Goal: Transaction & Acquisition: Subscribe to service/newsletter

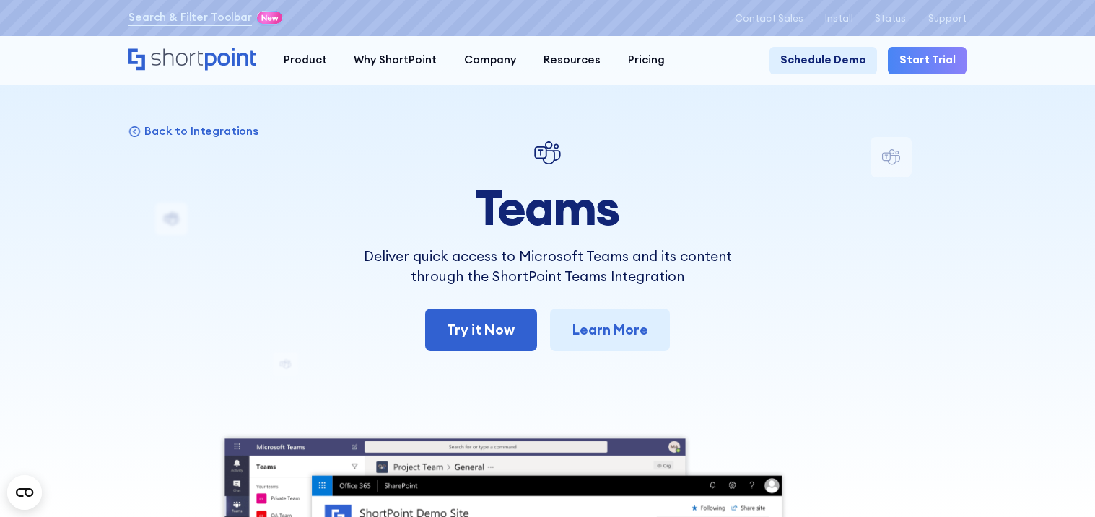
click at [651, 150] on div at bounding box center [547, 153] width 411 height 33
click at [575, 333] on link "Learn More" at bounding box center [610, 330] width 120 height 43
click at [942, 57] on link "Start Trial" at bounding box center [927, 60] width 78 height 27
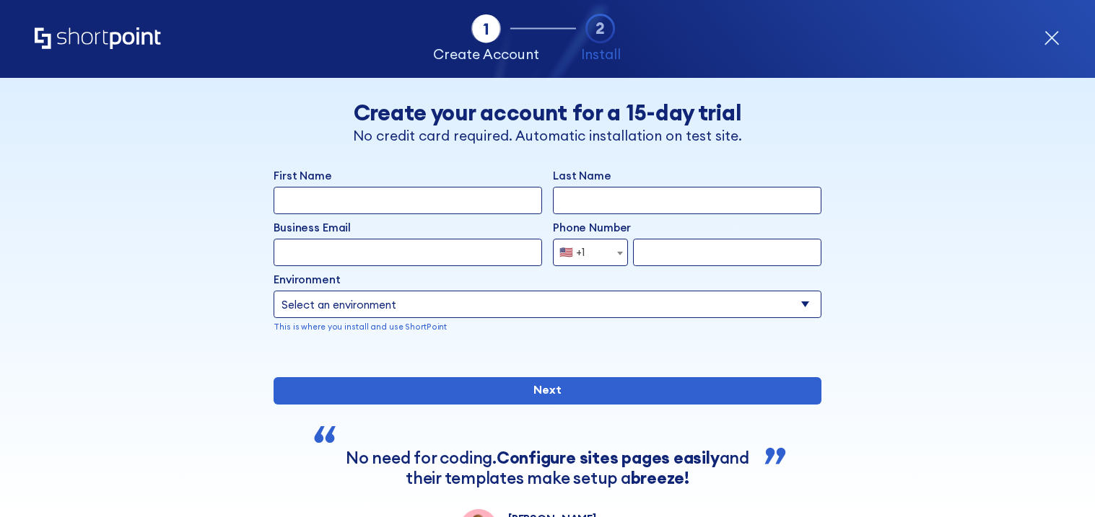
click at [504, 191] on input "First Name" at bounding box center [407, 200] width 268 height 27
type input "[PERSON_NAME]"
click at [649, 197] on input "Last Name" at bounding box center [687, 200] width 268 height 27
type input "[PERSON_NAME]"
click at [428, 247] on input "Business Email" at bounding box center [407, 252] width 268 height 27
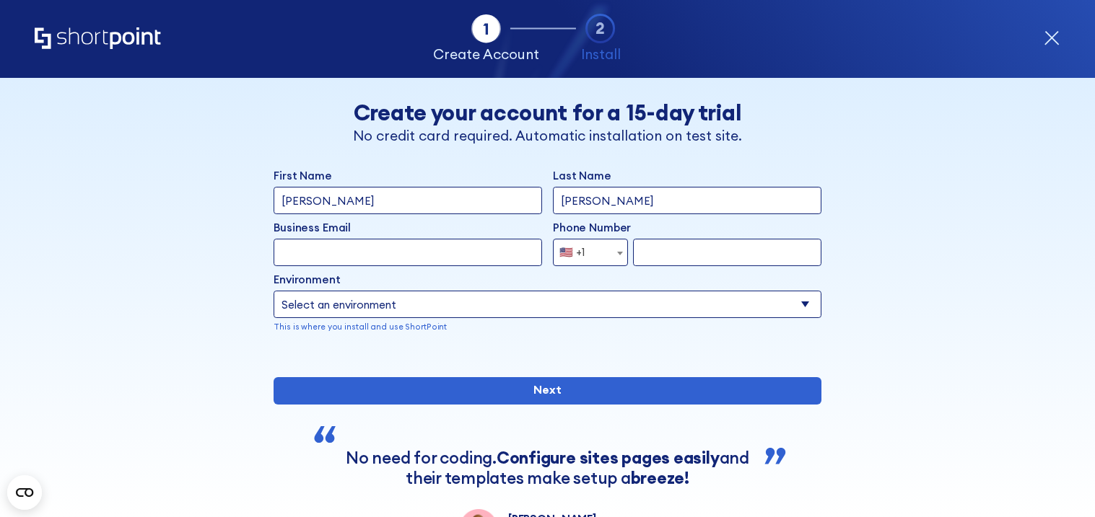
type input "[EMAIL_ADDRESS][DOMAIN_NAME]"
click at [586, 253] on span "🇺🇸 +1" at bounding box center [576, 252] width 46 height 27
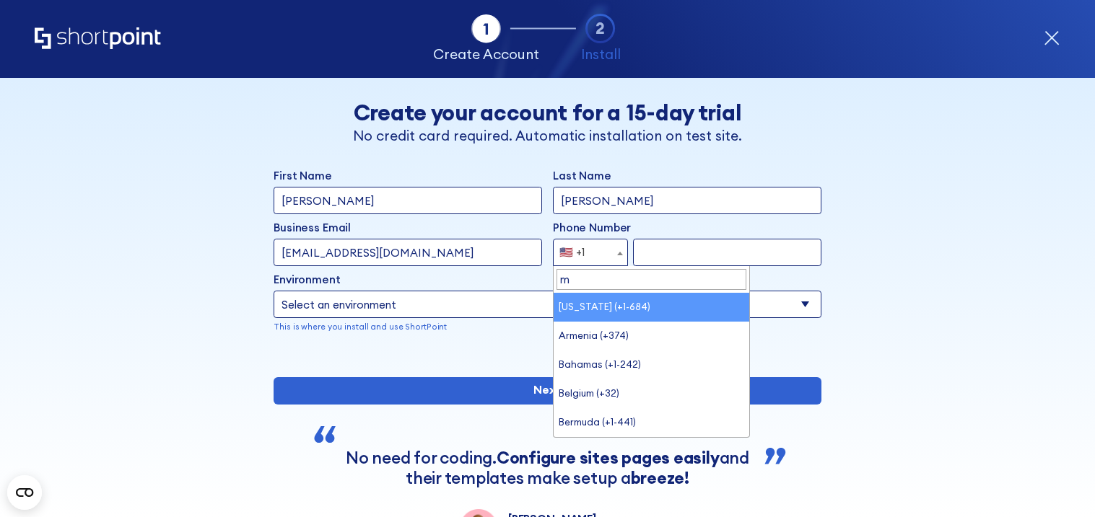
type input "me"
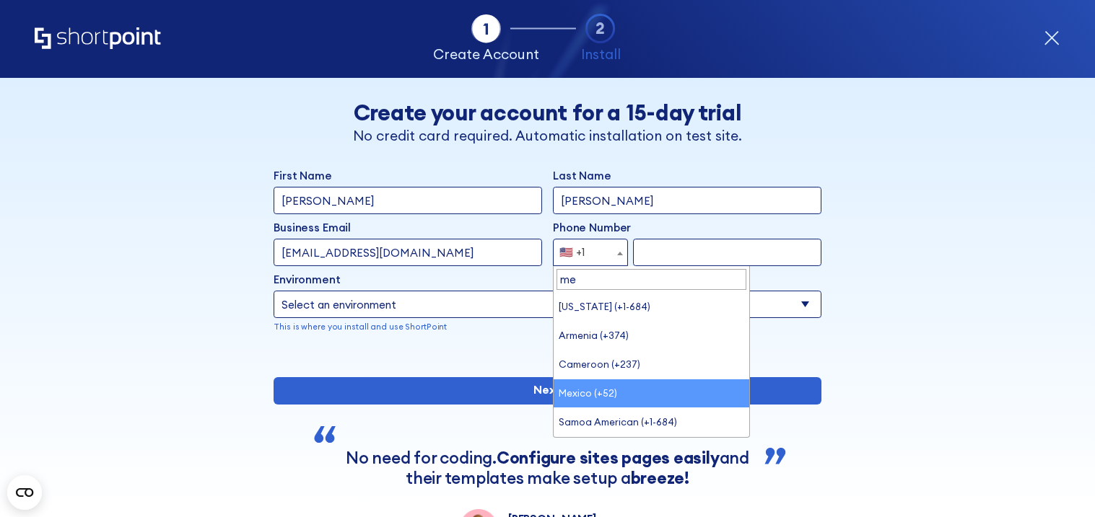
select select "+52"
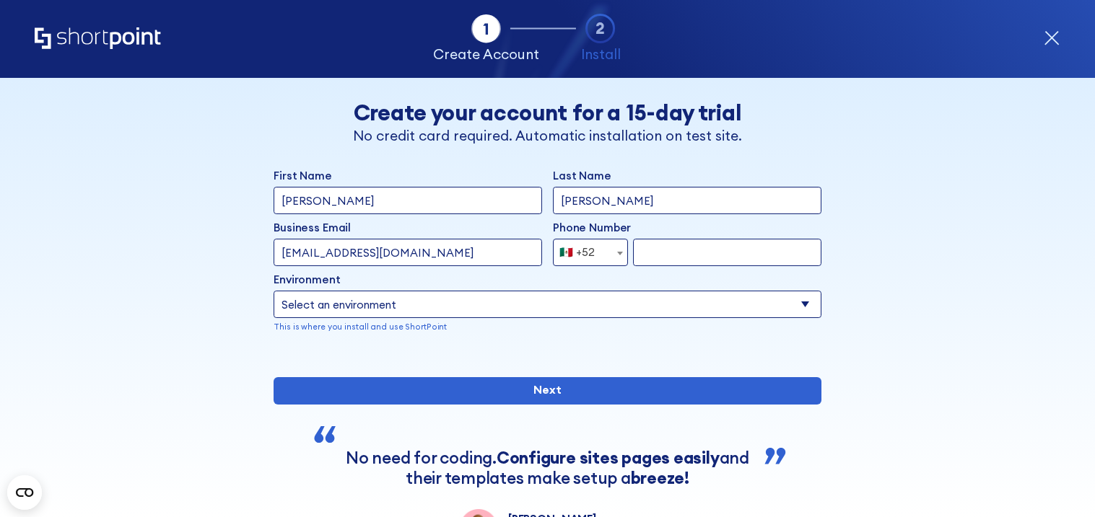
click at [711, 258] on input "form" at bounding box center [727, 252] width 188 height 27
type input "6261043304"
click at [557, 294] on select "Select an environment Microsoft 365 SharePoint Online SharePoint 2019 (On-Premi…" at bounding box center [547, 304] width 548 height 27
click at [520, 288] on div "Environment Select an environment Microsoft 365 SharePoint Online SharePoint 20…" at bounding box center [547, 302] width 548 height 61
click at [488, 311] on select "Select an environment Microsoft 365 SharePoint Online SharePoint 2019 (On-Premi…" at bounding box center [547, 304] width 548 height 27
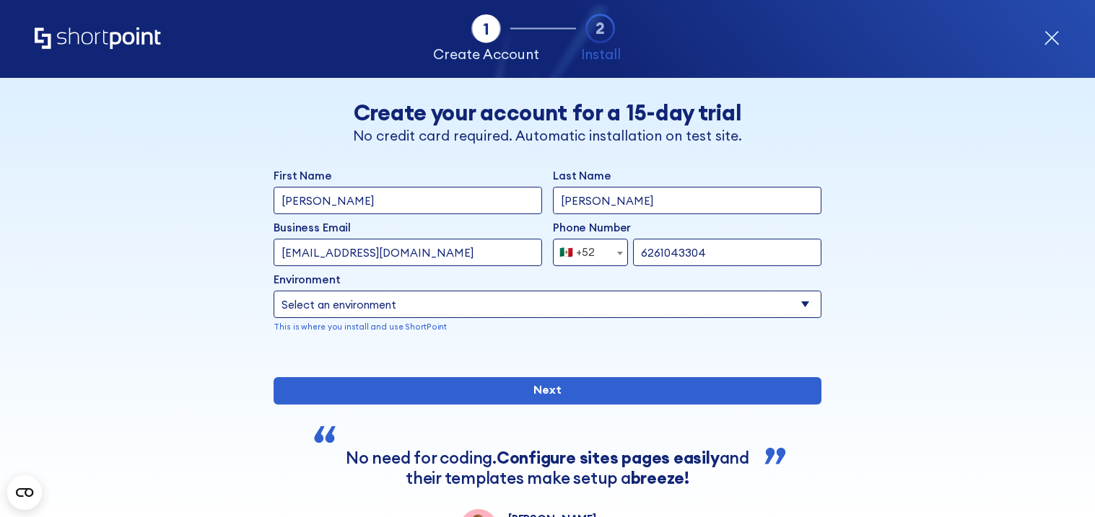
select select "Microsoft 365"
click at [273, 291] on select "Select an environment Microsoft 365 SharePoint Online SharePoint 2019 (On-Premi…" at bounding box center [547, 304] width 548 height 27
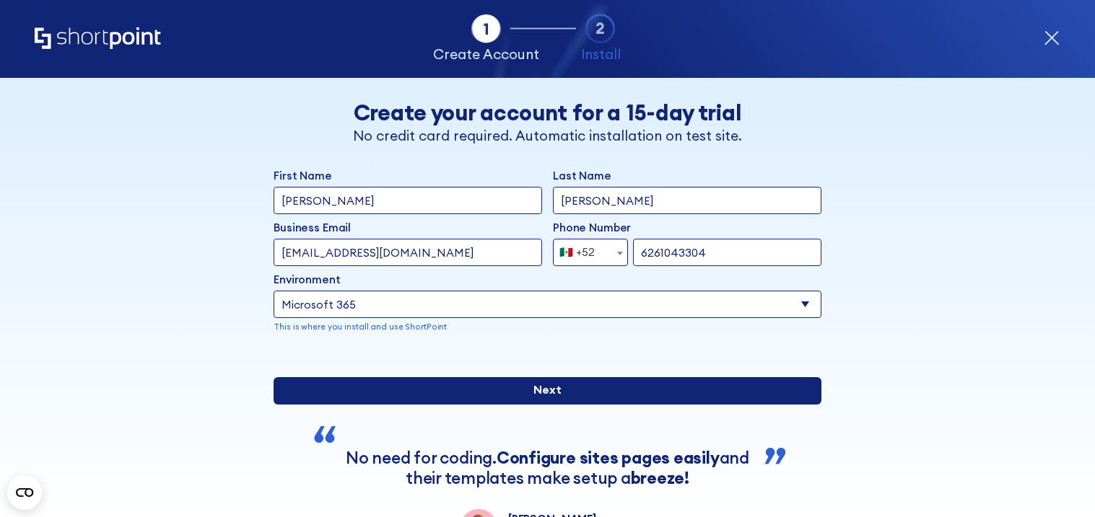
click at [553, 405] on input "Next" at bounding box center [547, 390] width 548 height 27
